Goal: Task Accomplishment & Management: Use online tool/utility

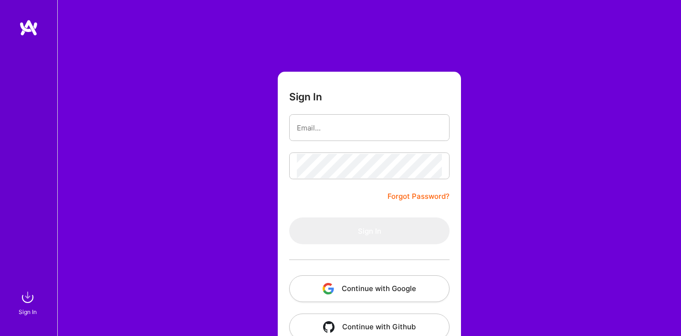
click at [335, 291] on button "Continue with Google" at bounding box center [369, 288] width 160 height 27
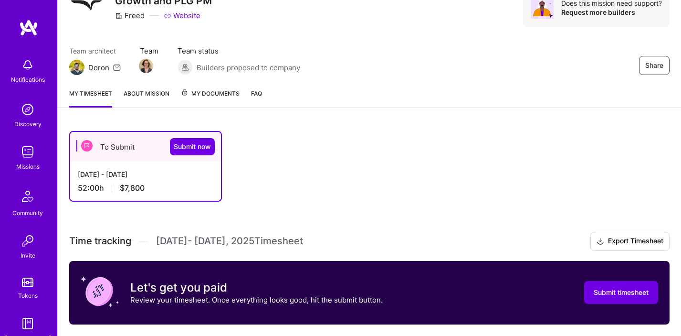
scroll to position [46, 0]
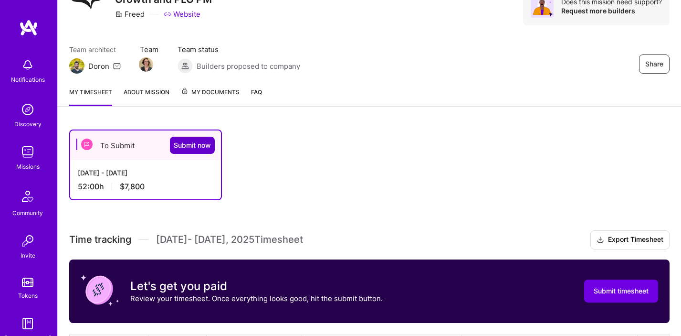
click at [202, 140] on span "Submit now" at bounding box center [192, 145] width 37 height 10
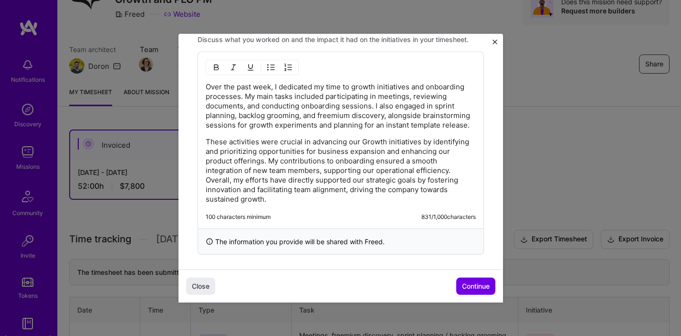
scroll to position [312, 0]
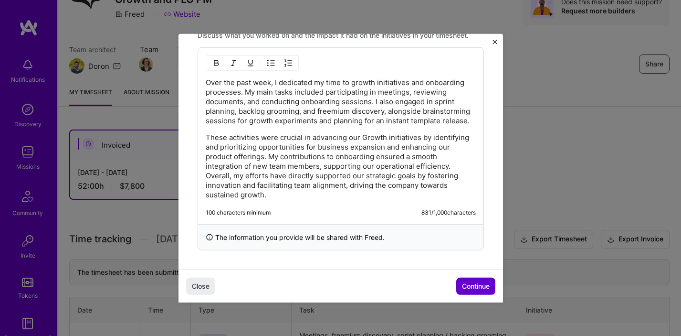
click at [470, 287] on span "Continue" at bounding box center [476, 286] width 28 height 10
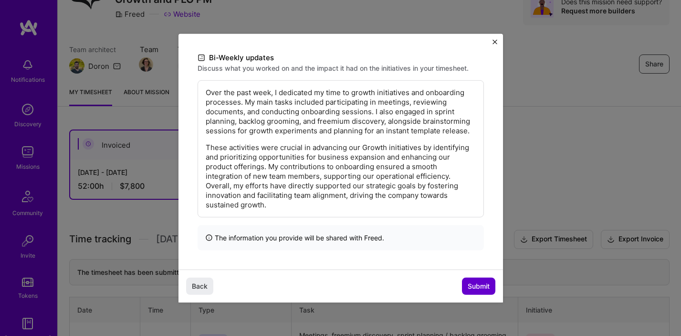
click at [478, 284] on span "Submit" at bounding box center [479, 286] width 22 height 10
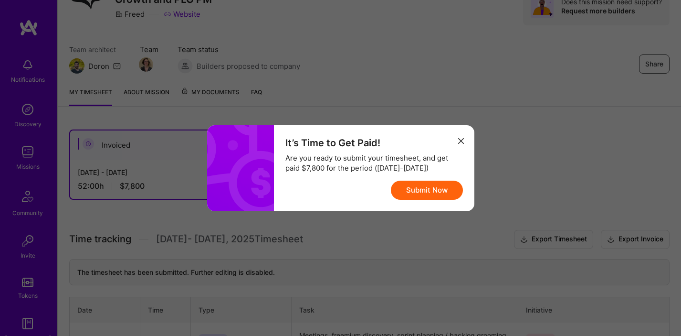
click at [441, 192] on button "Submit Now" at bounding box center [427, 189] width 72 height 19
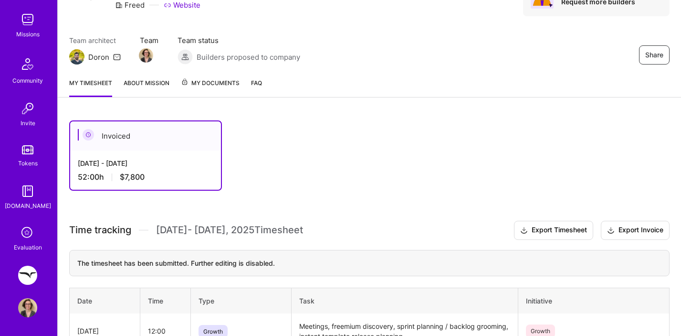
scroll to position [86, 0]
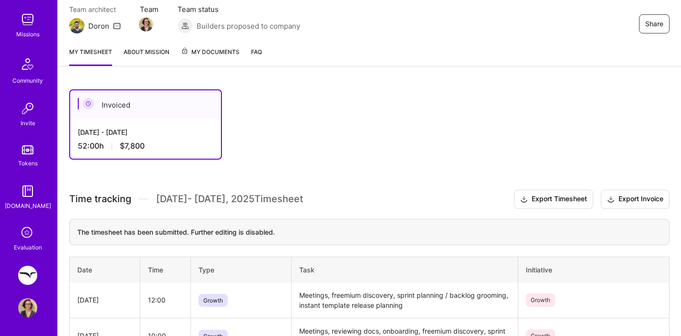
click at [22, 277] on img at bounding box center [27, 274] width 19 height 19
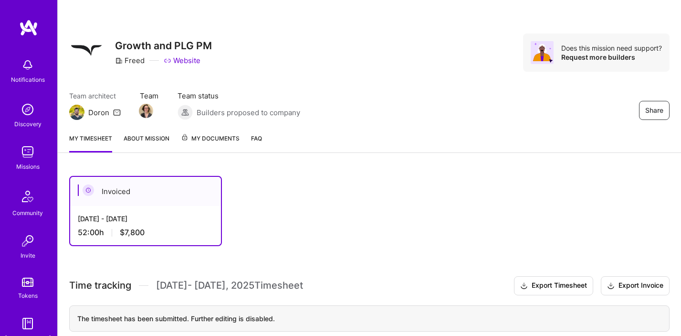
click at [28, 156] on img at bounding box center [27, 151] width 19 height 19
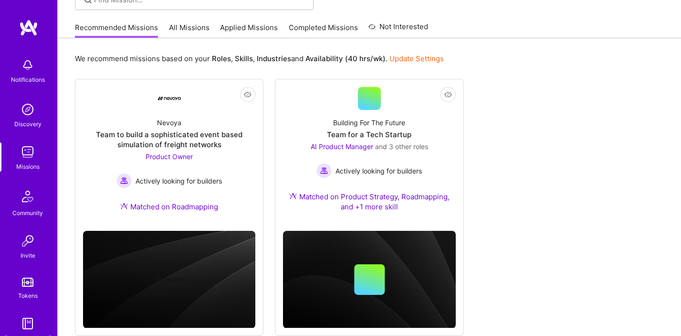
scroll to position [105, 0]
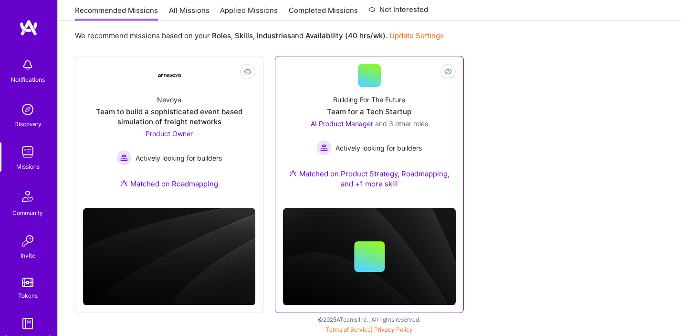
click at [404, 113] on div "Team for a Tech Startup" at bounding box center [369, 111] width 84 height 10
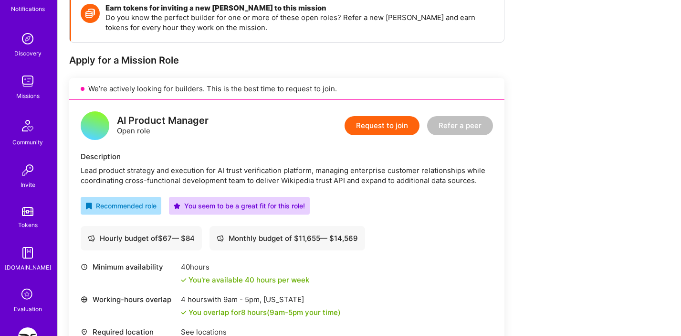
scroll to position [104, 0]
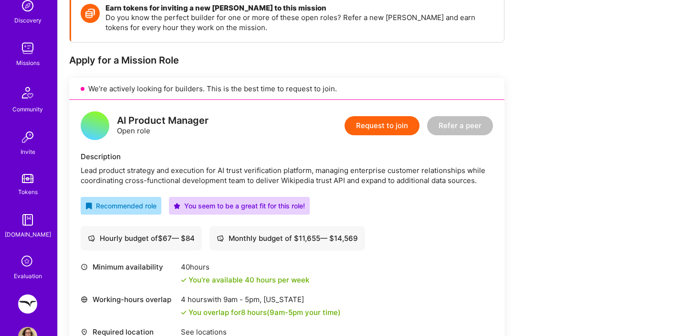
click at [26, 293] on div "Notifications Discovery Missions Community Invite Tokens [DOMAIN_NAME] Evaluati…" at bounding box center [28, 168] width 57 height 336
click at [26, 305] on img at bounding box center [27, 303] width 19 height 19
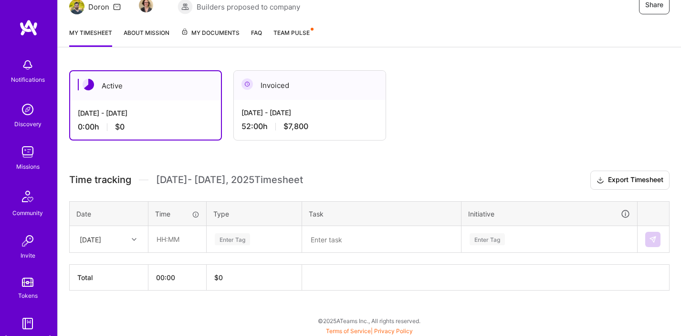
scroll to position [106, 0]
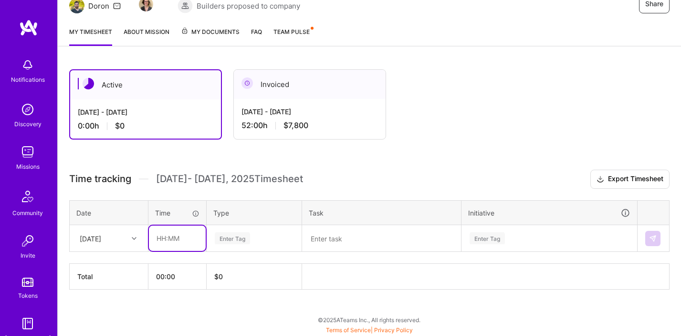
click at [173, 237] on input "text" at bounding box center [177, 237] width 57 height 25
type input "10:00"
click at [441, 155] on div "Active [DATE] - [DATE] 0:00 h $0 Invoiced [DATE] - [DATE] 52:00 h $7,800 Time t…" at bounding box center [369, 197] width 623 height 278
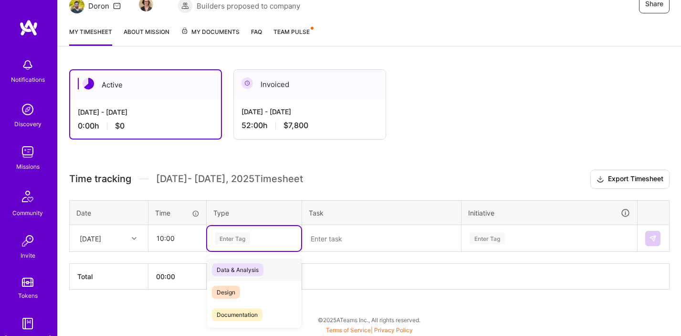
click at [230, 237] on div "Enter Tag" at bounding box center [232, 238] width 35 height 15
click at [248, 290] on div "Planning" at bounding box center [254, 290] width 94 height 22
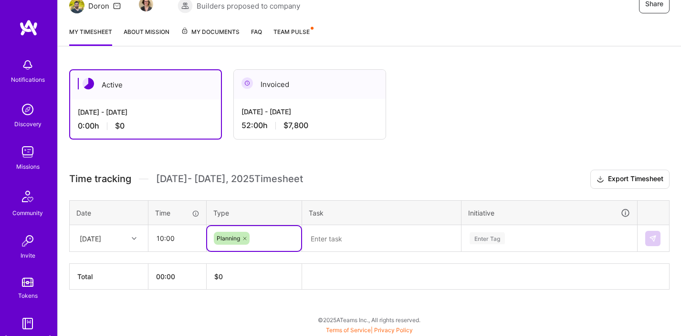
click at [337, 239] on textarea at bounding box center [381, 238] width 157 height 25
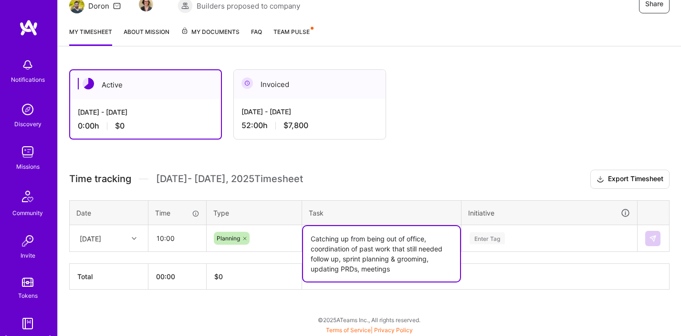
type textarea "Catching up from being out of office, coordination of past work that still need…"
click at [490, 233] on div "Enter Tag" at bounding box center [487, 238] width 35 height 15
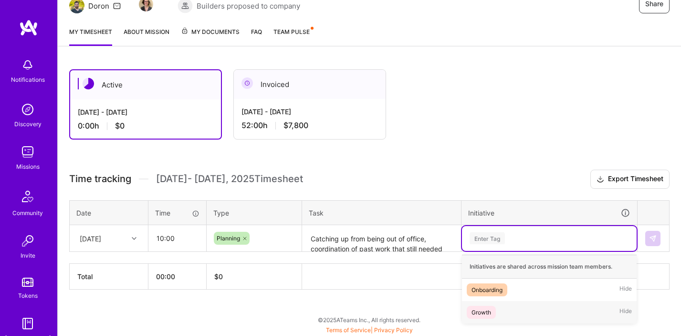
click at [506, 313] on div "Growth Hide" at bounding box center [549, 312] width 175 height 22
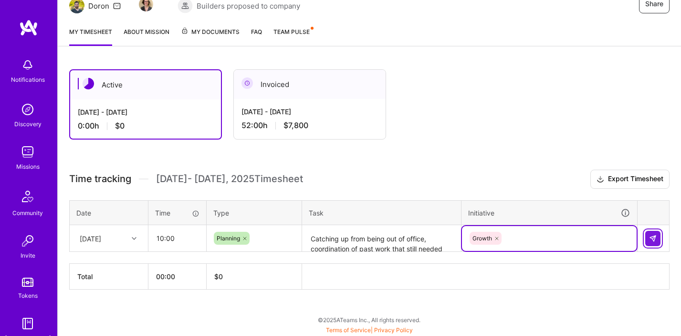
click at [653, 237] on img at bounding box center [653, 238] width 8 height 8
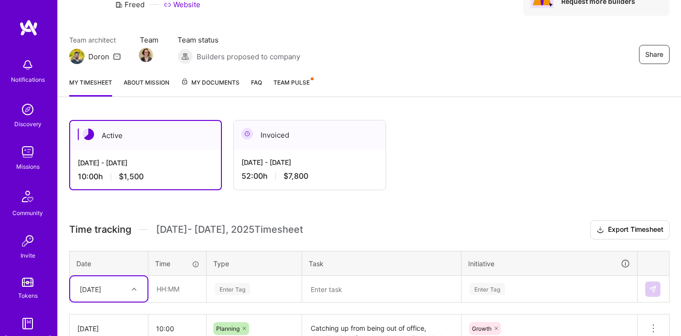
scroll to position [135, 0]
